Goal: Information Seeking & Learning: Learn about a topic

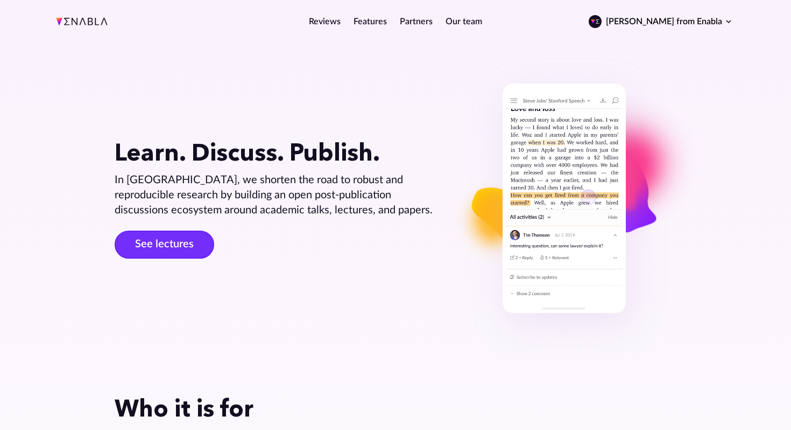
click at [161, 250] on link "See lectures" at bounding box center [165, 244] width 100 height 28
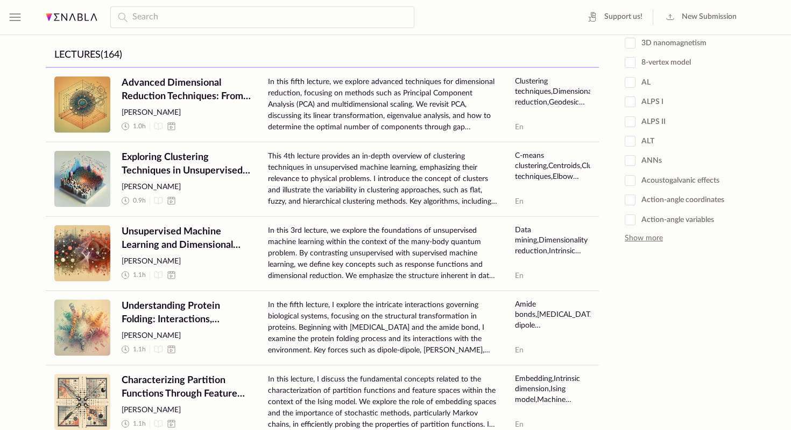
scroll to position [297, 0]
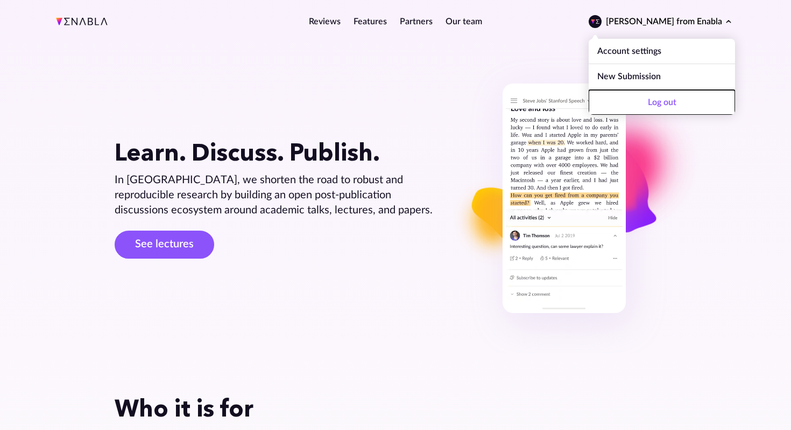
click at [677, 103] on span "Log out" at bounding box center [662, 102] width 129 height 12
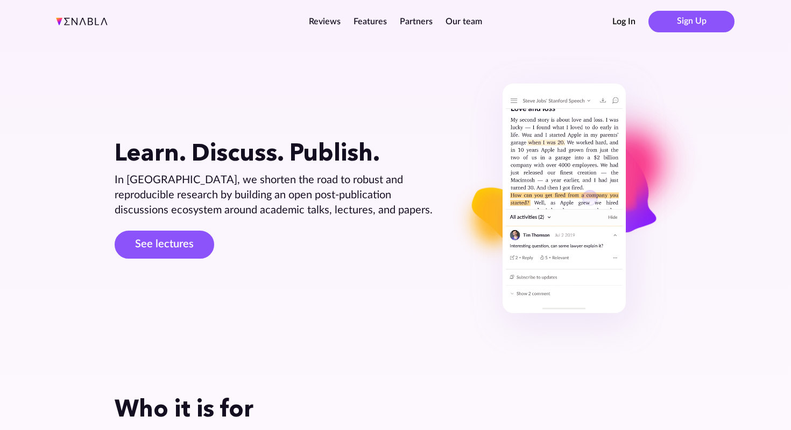
click at [704, 147] on section "Learn. Discuss. Publish. In [GEOGRAPHIC_DATA], we shorten the road to robust an…" at bounding box center [395, 198] width 791 height 310
